Goal: Task Accomplishment & Management: Use online tool/utility

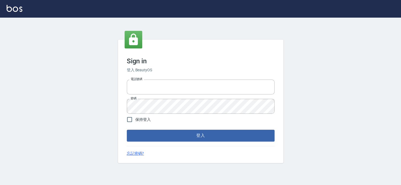
type input "27151227"
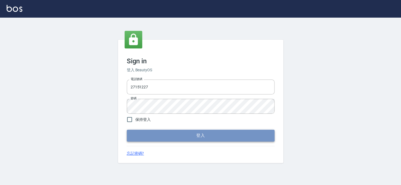
click at [226, 137] on button "登入" at bounding box center [201, 136] width 148 height 12
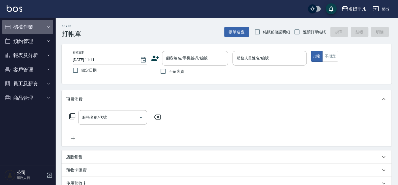
click at [33, 26] on button "櫃檯作業" at bounding box center [27, 27] width 51 height 14
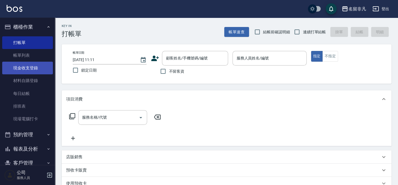
click at [30, 68] on link "現金收支登錄" at bounding box center [27, 68] width 51 height 13
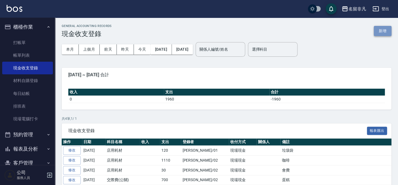
click at [382, 31] on button "新增" at bounding box center [383, 31] width 18 height 10
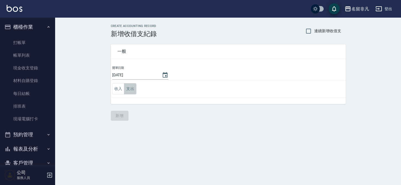
click at [127, 89] on button "支出" at bounding box center [130, 88] width 12 height 11
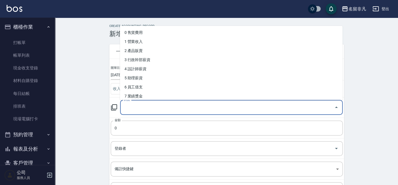
click at [133, 107] on input "科目" at bounding box center [227, 108] width 209 height 10
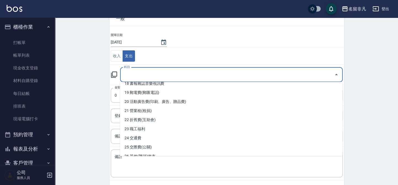
scroll to position [150, 0]
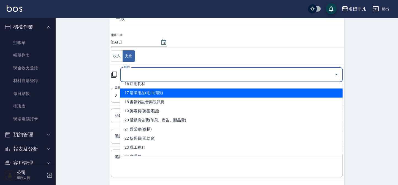
click at [162, 93] on li "17 清潔用品(毛巾清洗)" at bounding box center [231, 92] width 223 height 9
type input "17 清潔用品(毛巾清洗)"
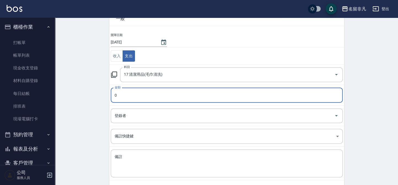
click at [152, 101] on input "0" at bounding box center [227, 95] width 232 height 15
click at [116, 94] on input "0500" at bounding box center [227, 95] width 232 height 15
type input "500"
click at [139, 112] on input "登錄者" at bounding box center [222, 116] width 219 height 10
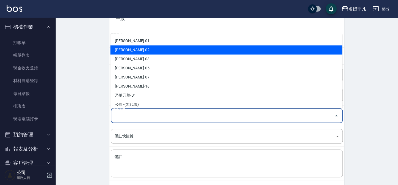
click at [143, 49] on li "[PERSON_NAME]-02" at bounding box center [226, 49] width 232 height 9
type input "[PERSON_NAME]-02"
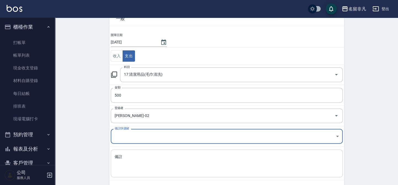
drag, startPoint x: 128, startPoint y: 160, endPoint x: 126, endPoint y: 157, distance: 3.3
click at [128, 160] on textarea "備註" at bounding box center [227, 163] width 224 height 19
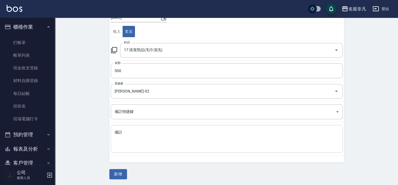
scroll to position [58, 0]
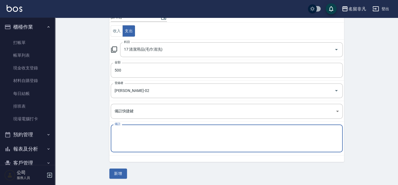
click at [125, 137] on textarea "備註" at bounding box center [227, 138] width 224 height 19
type textarea "收垃圾"
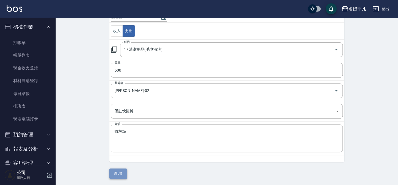
click at [121, 174] on button "新增" at bounding box center [118, 174] width 18 height 10
